Goal: Check status: Check status

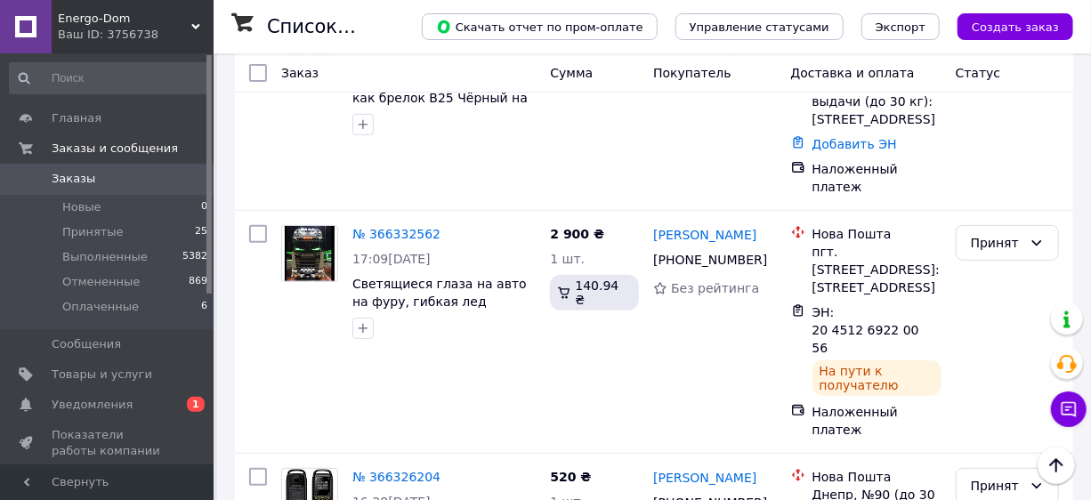
scroll to position [161, 0]
click at [75, 172] on span "Заказы" at bounding box center [74, 179] width 44 height 16
click at [68, 178] on span "Заказы" at bounding box center [74, 179] width 44 height 16
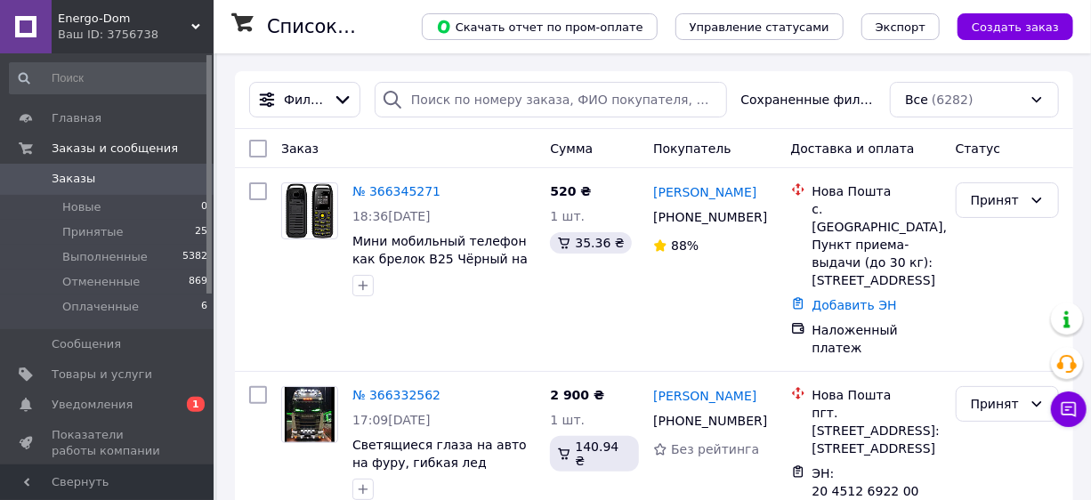
click at [138, 401] on span "Уведомления" at bounding box center [108, 405] width 113 height 16
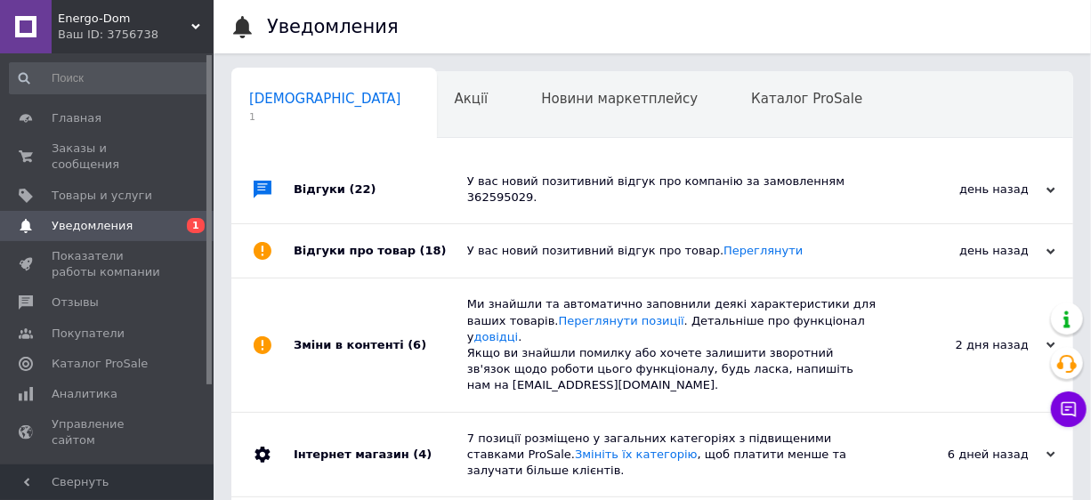
scroll to position [0, 9]
click at [73, 143] on span "Заказы и сообщения" at bounding box center [108, 157] width 113 height 32
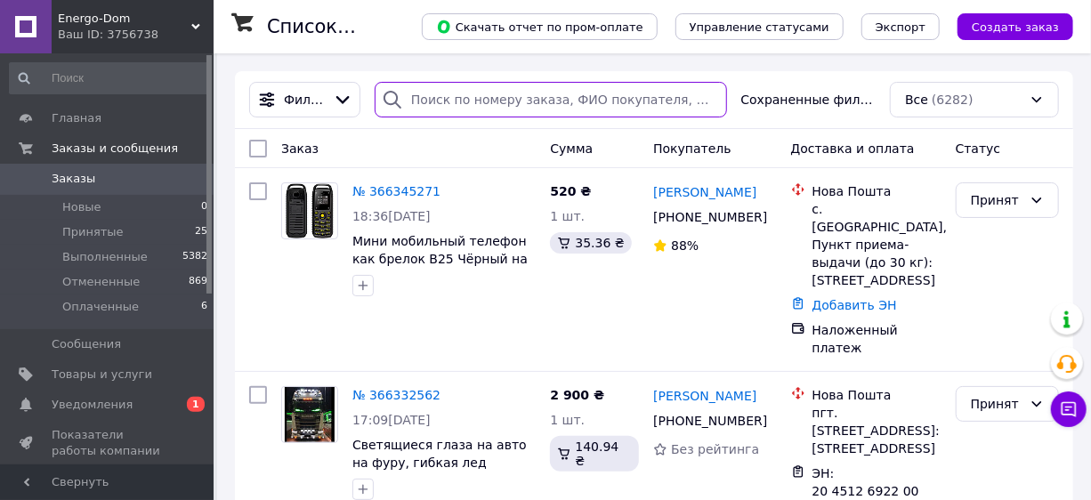
click at [435, 100] on input "search" at bounding box center [550, 100] width 352 height 36
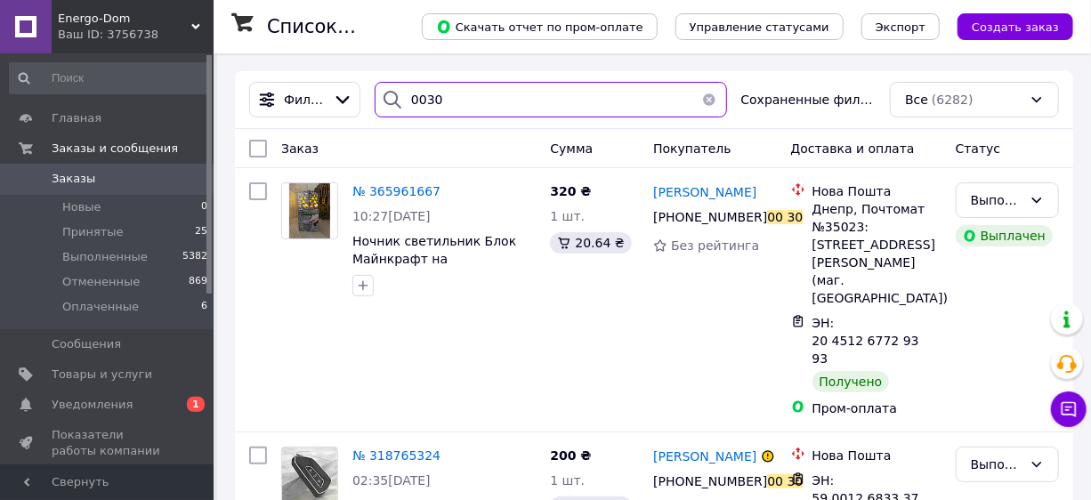
drag, startPoint x: 427, startPoint y: 98, endPoint x: 391, endPoint y: 103, distance: 36.9
click at [391, 102] on div "0030" at bounding box center [550, 100] width 352 height 36
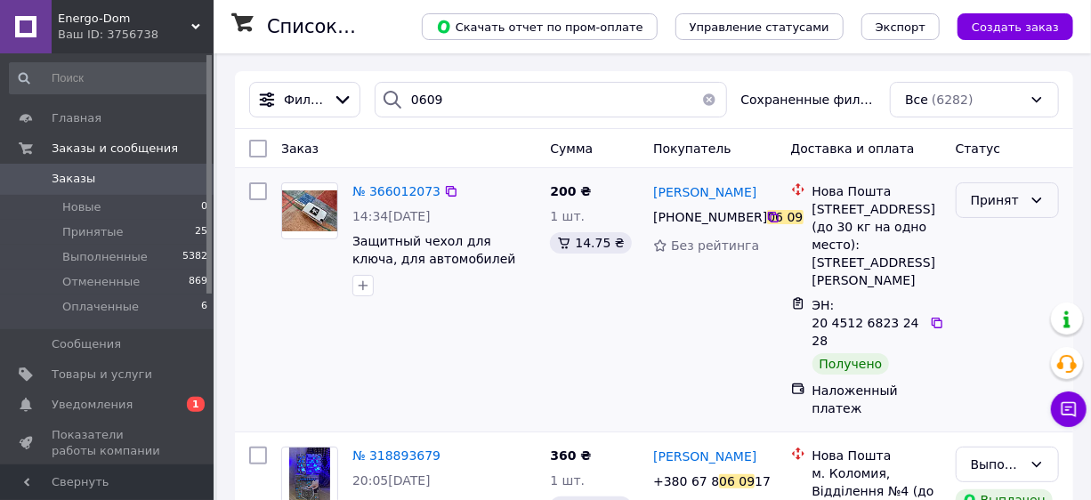
click at [1014, 195] on div "Принят" at bounding box center [996, 200] width 52 height 20
click at [1023, 240] on li "Выполнен" at bounding box center [1006, 238] width 101 height 32
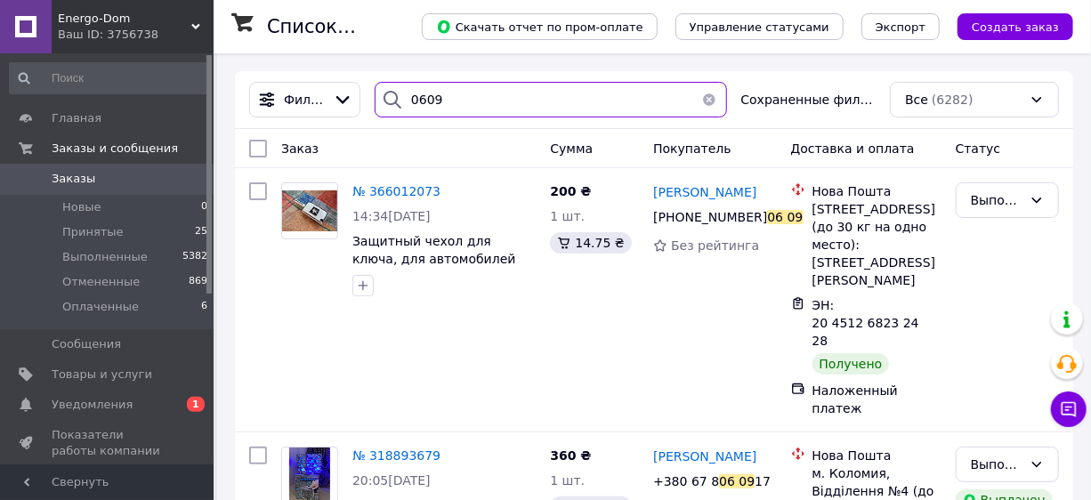
drag, startPoint x: 460, startPoint y: 101, endPoint x: 410, endPoint y: 93, distance: 50.5
click at [410, 93] on div "0609" at bounding box center [550, 100] width 352 height 36
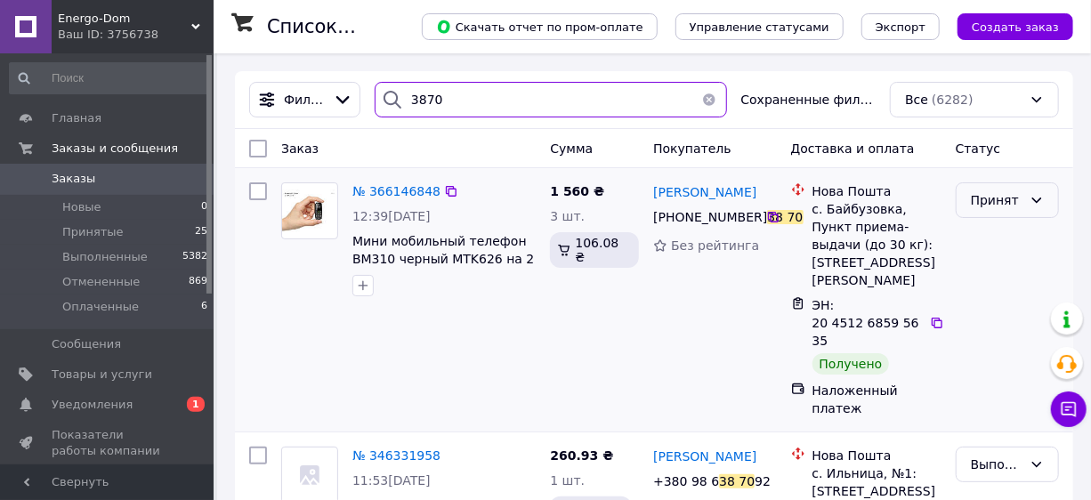
type input "3870"
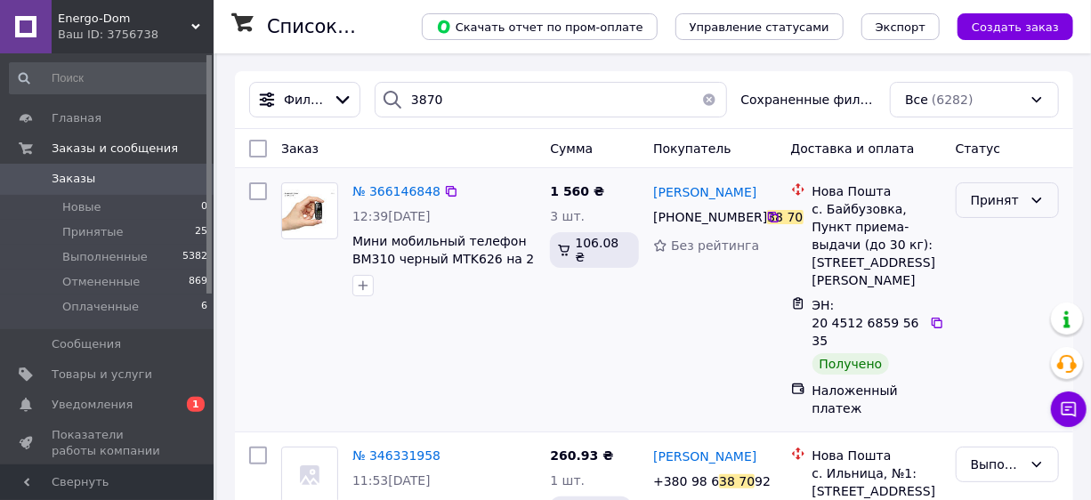
click at [1003, 203] on div "Принят" at bounding box center [996, 200] width 52 height 20
click at [1004, 237] on li "Выполнен" at bounding box center [1006, 238] width 101 height 32
click at [70, 175] on span "Заказы" at bounding box center [74, 179] width 44 height 16
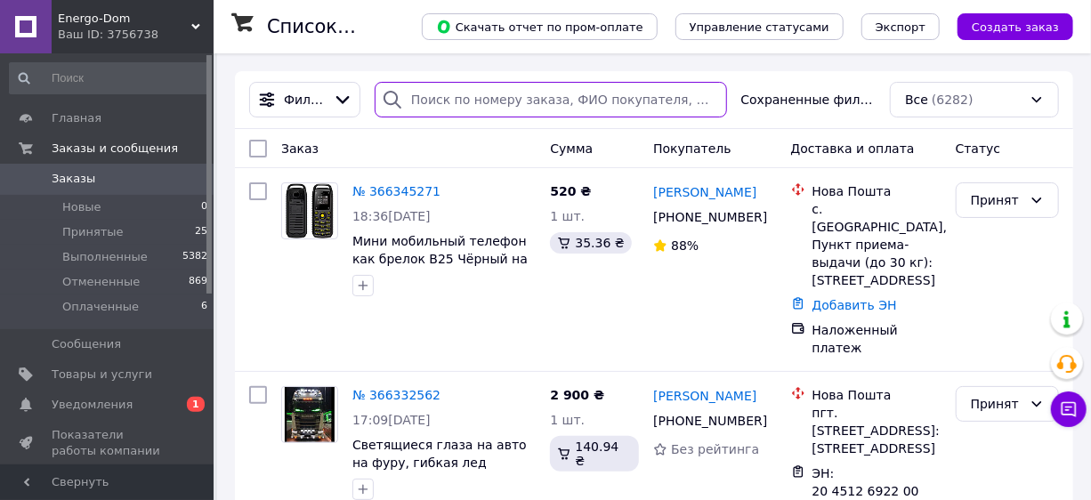
click at [458, 95] on input "search" at bounding box center [550, 100] width 352 height 36
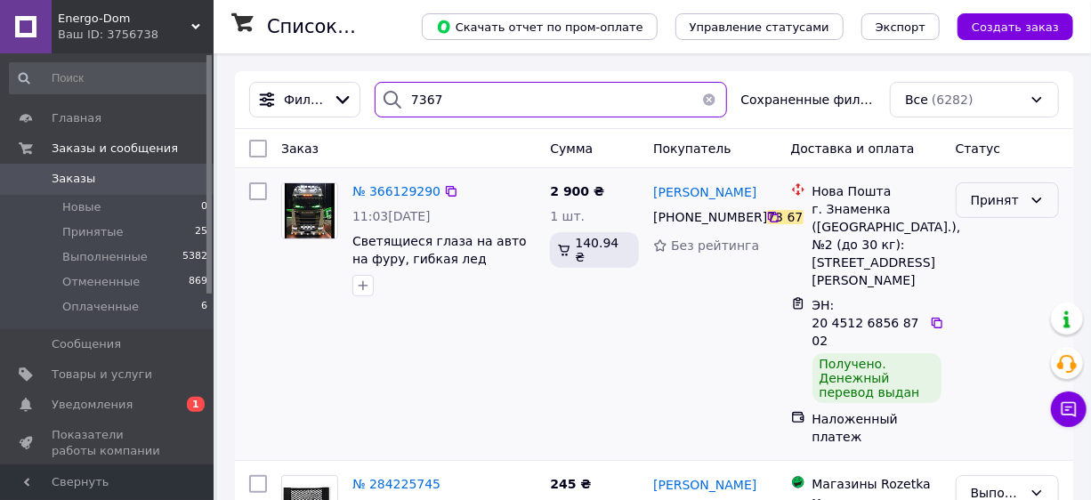
type input "7367"
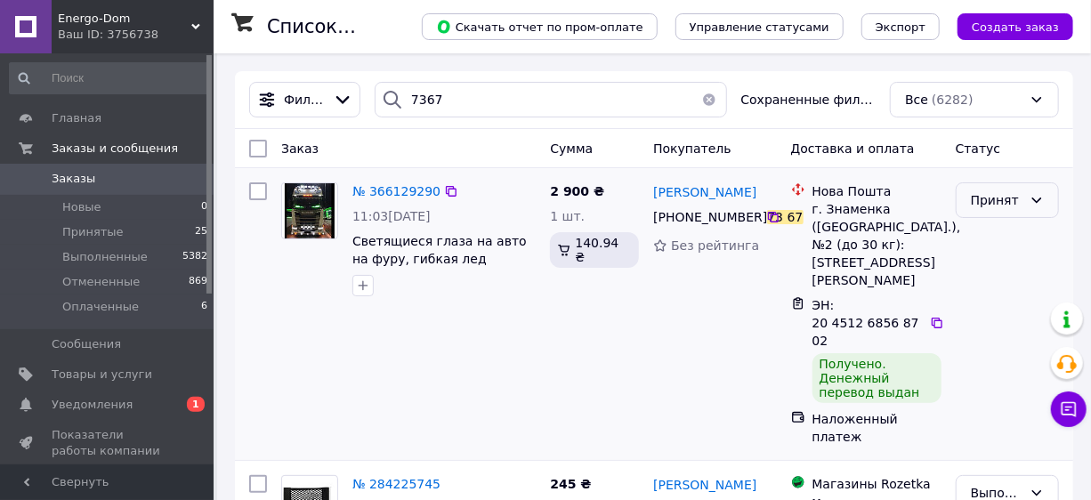
click at [999, 191] on div "Принят" at bounding box center [996, 200] width 52 height 20
click at [994, 234] on li "Выполнен" at bounding box center [1006, 238] width 101 height 32
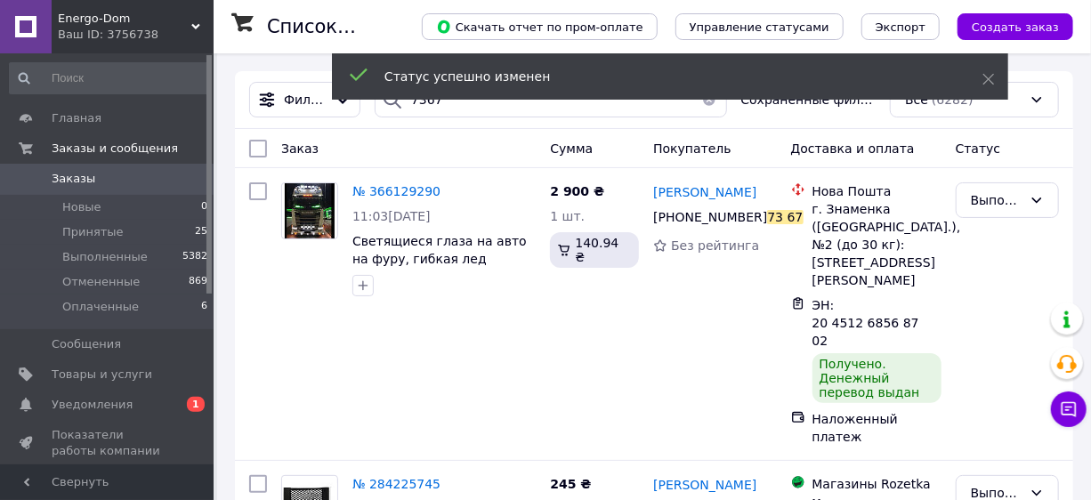
click at [70, 178] on span "Заказы" at bounding box center [74, 179] width 44 height 16
